Goal: Navigation & Orientation: Find specific page/section

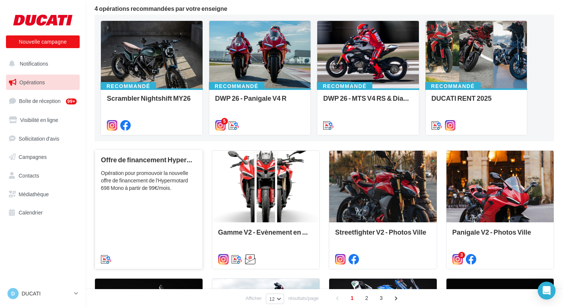
scroll to position [62, 0]
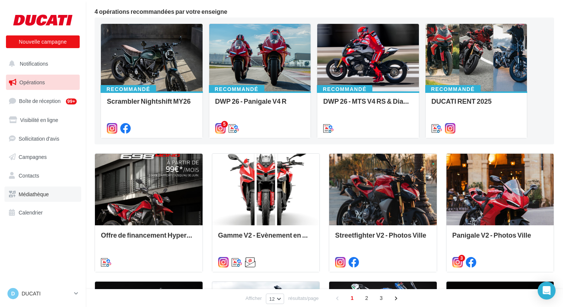
click at [44, 193] on span "Médiathèque" at bounding box center [34, 194] width 30 height 6
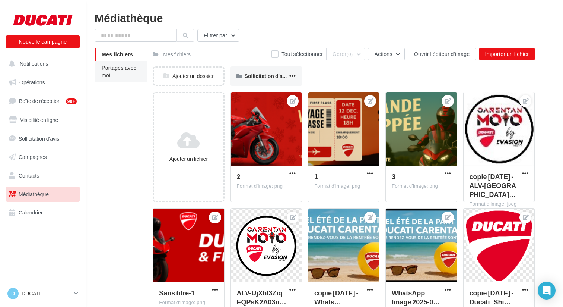
click at [107, 73] on span "Partagés avec moi" at bounding box center [119, 71] width 35 height 14
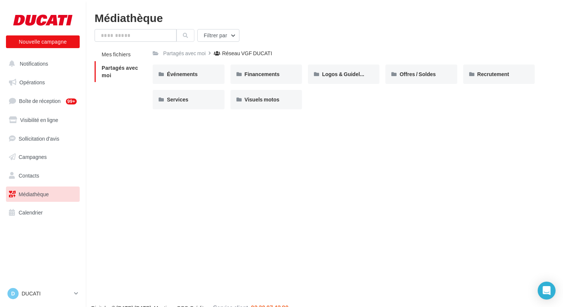
scroll to position [3, 0]
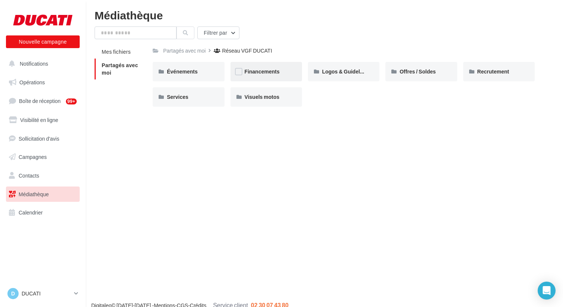
click at [273, 77] on div "Financements" at bounding box center [267, 71] width 72 height 19
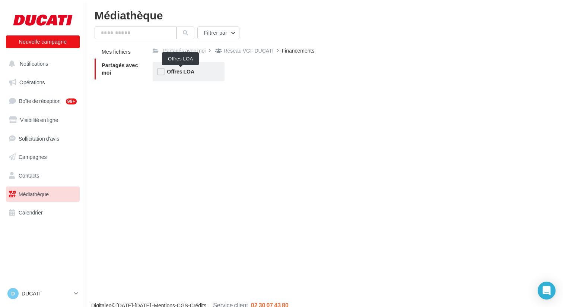
click at [184, 72] on span "Offres LOA" at bounding box center [181, 71] width 28 height 6
click at [299, 51] on div "Financements" at bounding box center [299, 50] width 33 height 7
click at [259, 54] on div "Réseau VGF DUCATI" at bounding box center [248, 50] width 50 height 7
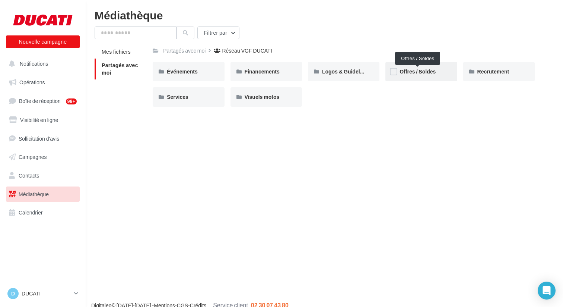
click at [421, 74] on span "Offres / Soldes" at bounding box center [418, 71] width 36 height 6
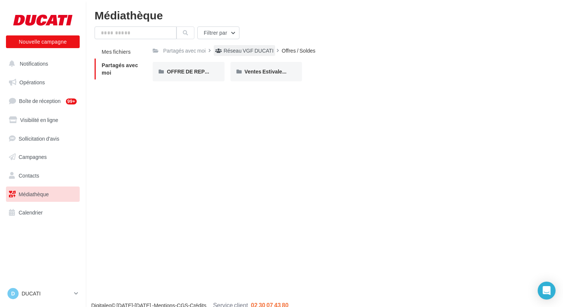
click at [237, 55] on div "Réseau VGF DUCATI" at bounding box center [244, 50] width 61 height 11
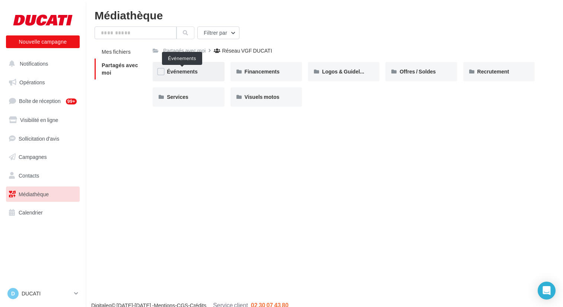
click at [187, 72] on span "Événements" at bounding box center [182, 71] width 31 height 6
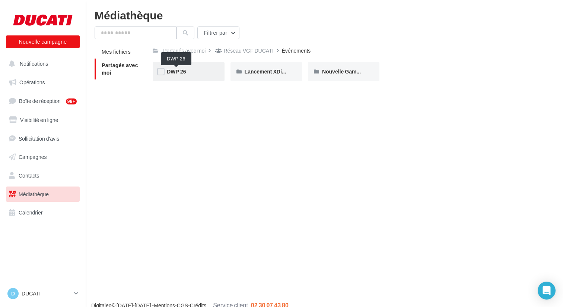
click at [181, 74] on span "DWP 26" at bounding box center [176, 71] width 19 height 6
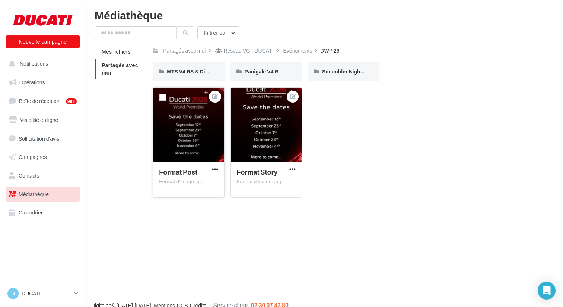
click at [202, 126] on div at bounding box center [188, 125] width 71 height 74
click at [193, 128] on div at bounding box center [188, 125] width 71 height 74
click at [410, 175] on div "Format Post Format d'image: jpg Format Post Format Story Format d'image: jpg Fo…" at bounding box center [347, 145] width 388 height 116
